Goal: Task Accomplishment & Management: Manage account settings

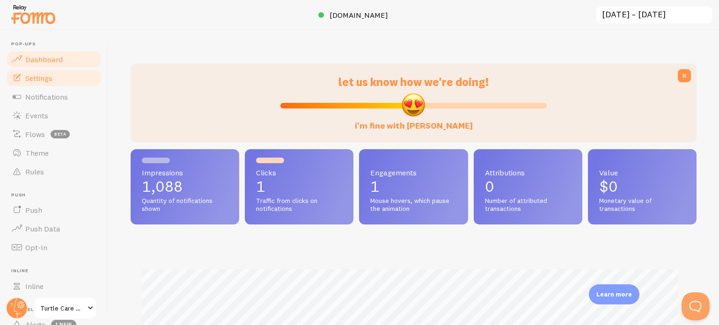
click at [27, 73] on span "Settings" at bounding box center [38, 77] width 27 height 9
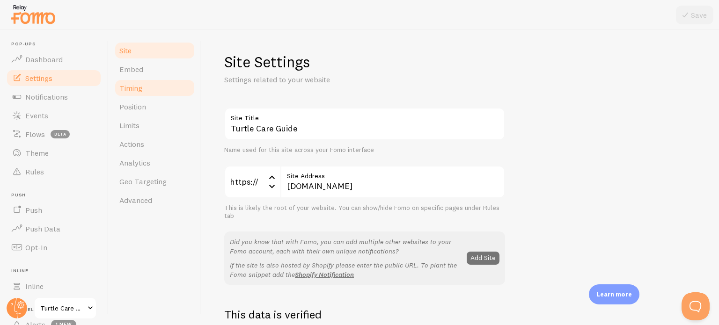
click at [129, 87] on span "Timing" at bounding box center [130, 87] width 23 height 9
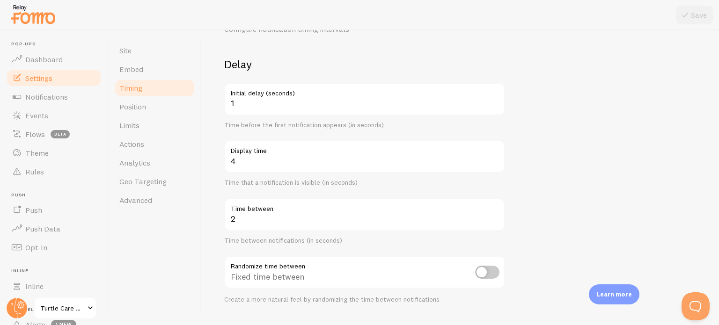
scroll to position [59, 0]
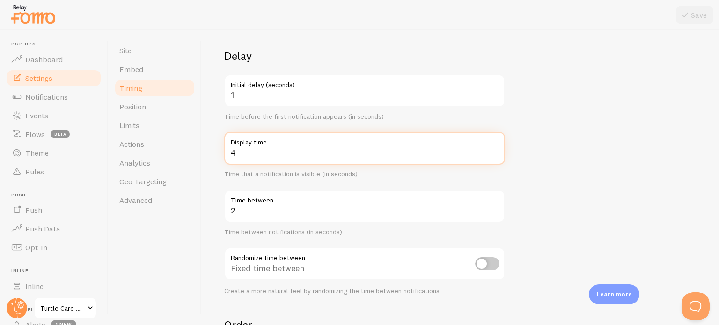
click at [260, 157] on input "4" at bounding box center [364, 148] width 281 height 33
type input "2"
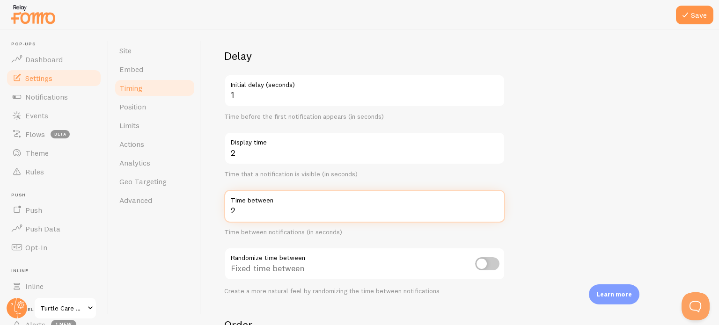
click at [241, 207] on input "2" at bounding box center [364, 206] width 281 height 33
type input "4"
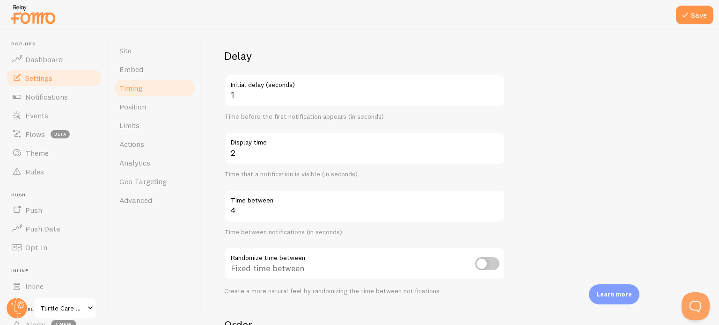
click at [367, 230] on div "Time between notifications (in seconds)" at bounding box center [364, 232] width 281 height 8
click at [479, 261] on input "checkbox" at bounding box center [487, 263] width 24 height 13
checkbox input "true"
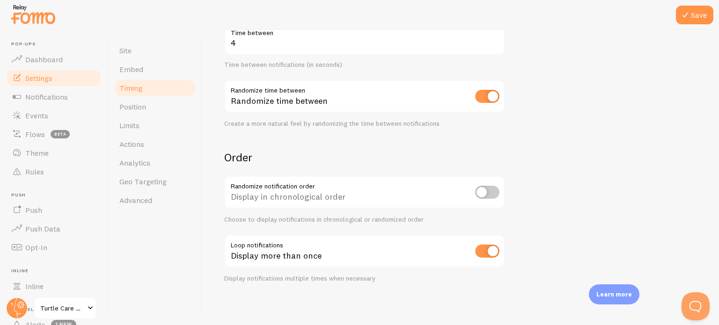
scroll to position [227, 0]
click at [484, 189] on input "checkbox" at bounding box center [487, 191] width 24 height 13
checkbox input "true"
click at [690, 20] on icon at bounding box center [684, 14] width 11 height 11
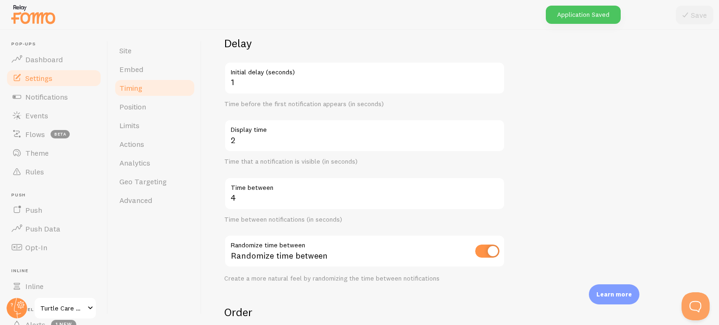
scroll to position [71, 0]
